Goal: Obtain resource: Download file/media

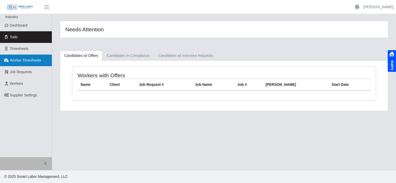
click at [31, 60] on span "Worker Timesheets" at bounding box center [25, 60] width 31 height 4
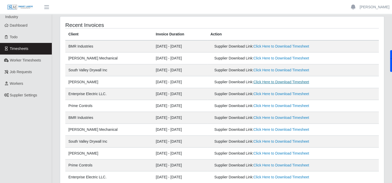
click at [266, 83] on link "Click Here to Download Timesheet" at bounding box center [281, 82] width 56 height 4
